Goal: Check status: Check status

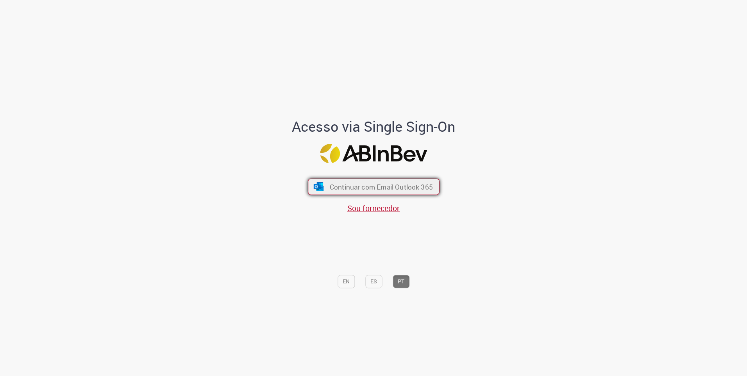
click at [342, 189] on span "Continuar com Email Outlook 365" at bounding box center [380, 186] width 103 height 9
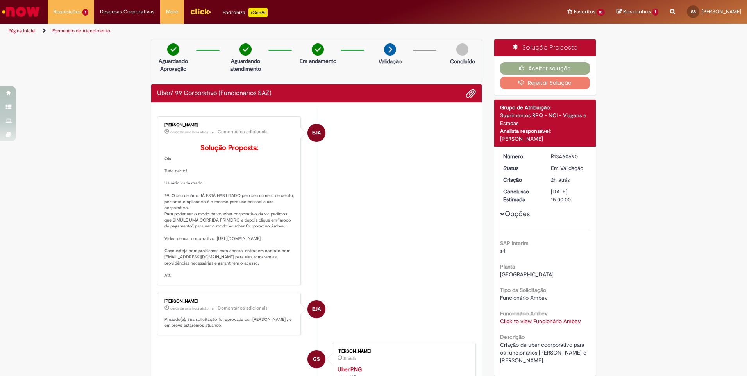
scroll to position [78, 0]
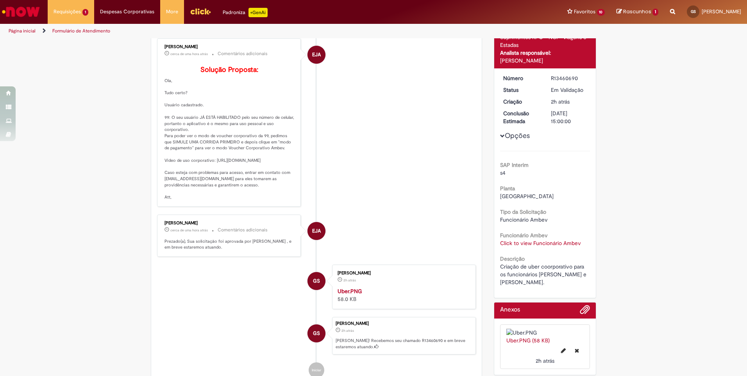
click at [437, 165] on li "EJA [PERSON_NAME] cerca de uma hora atrás cerca de uma hora atrás Comentários a…" at bounding box center [316, 122] width 319 height 168
